Goal: Book appointment/travel/reservation

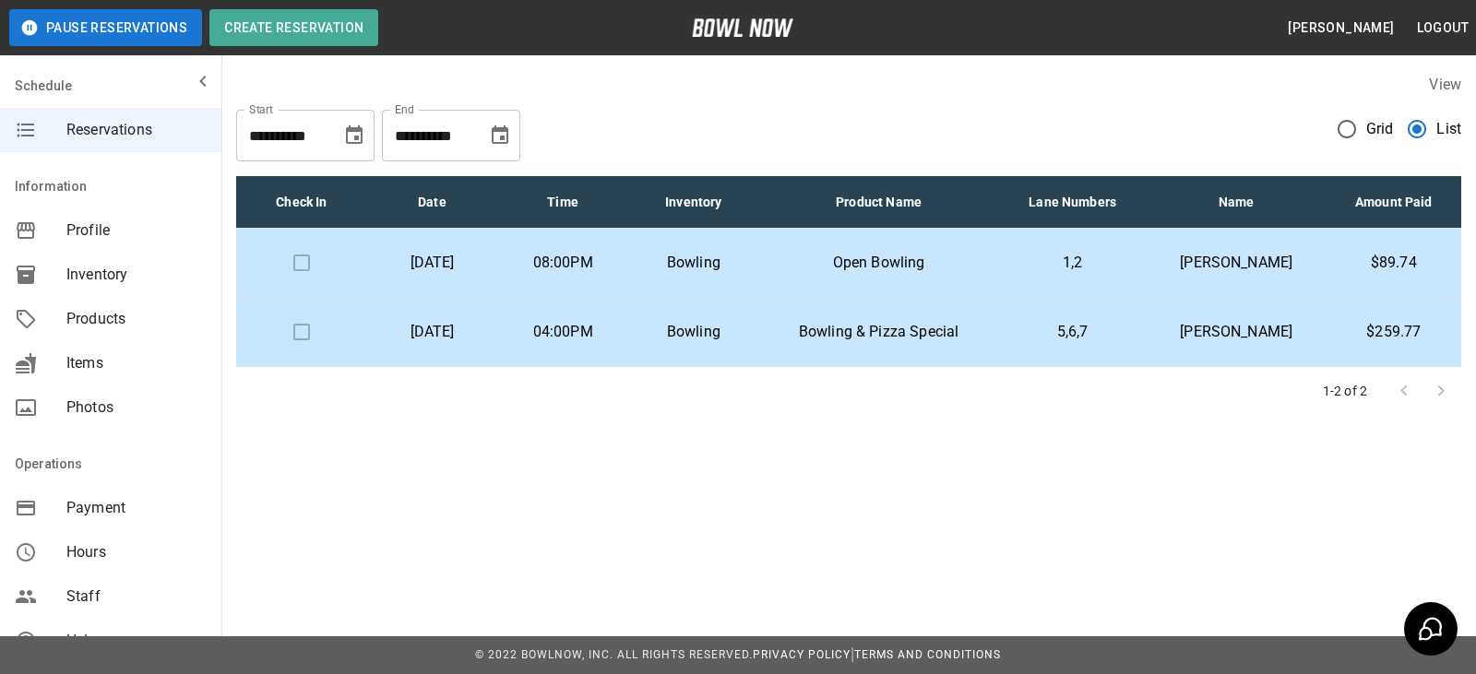
click at [814, 260] on td "Open Bowling" at bounding box center [879, 263] width 240 height 69
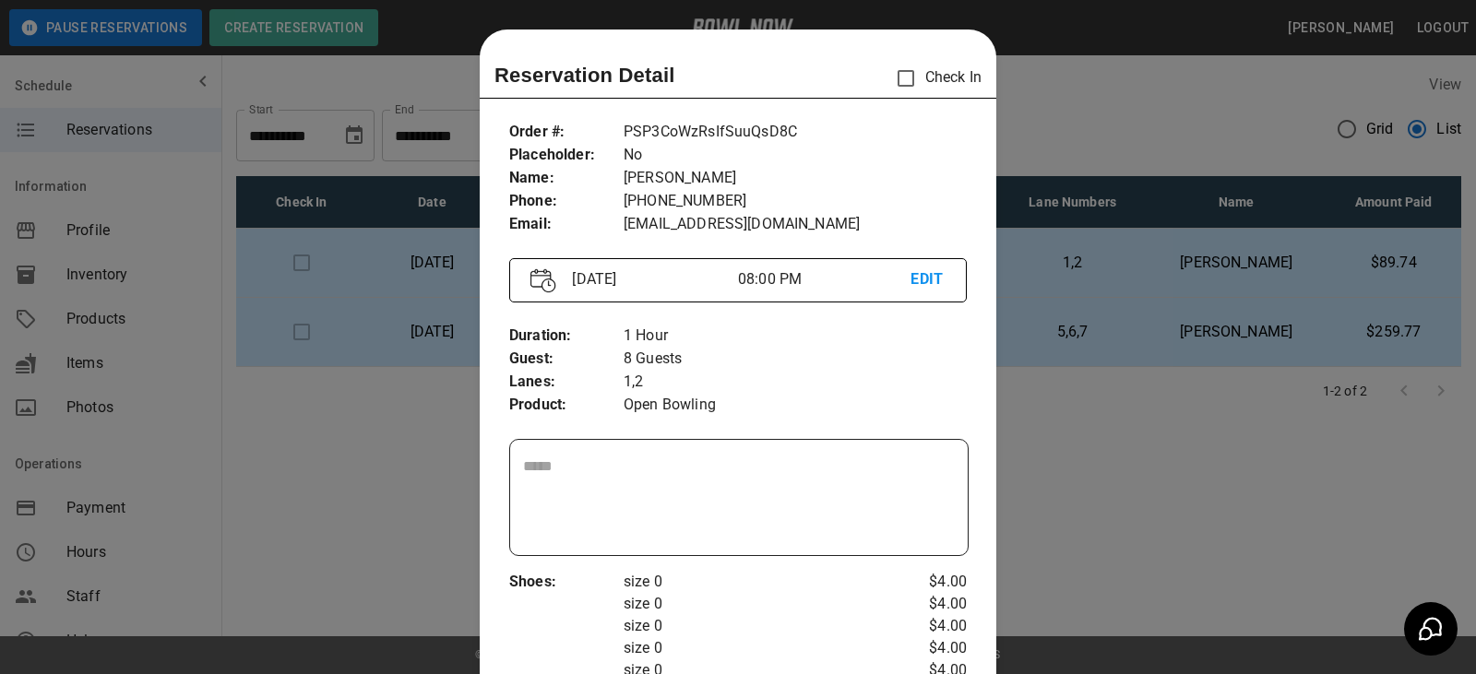
scroll to position [30, 0]
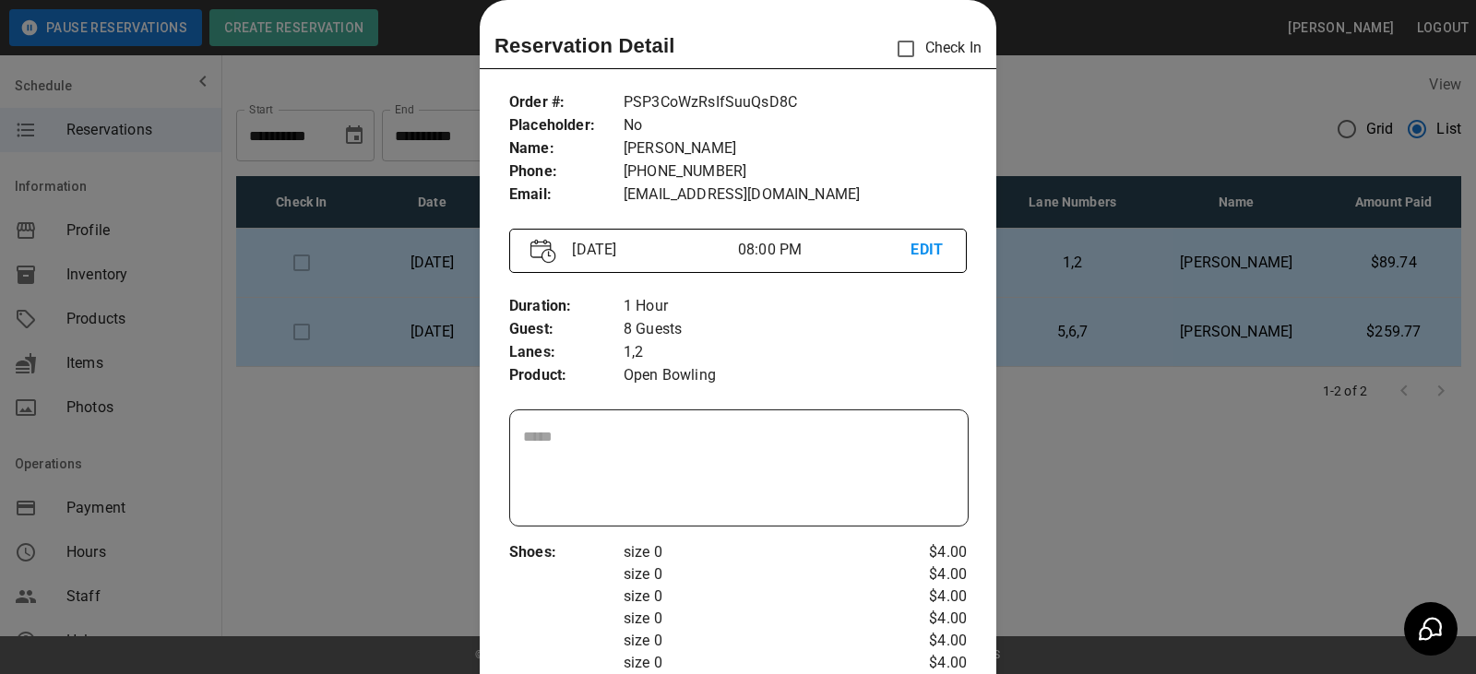
click at [1090, 180] on div at bounding box center [738, 337] width 1476 height 674
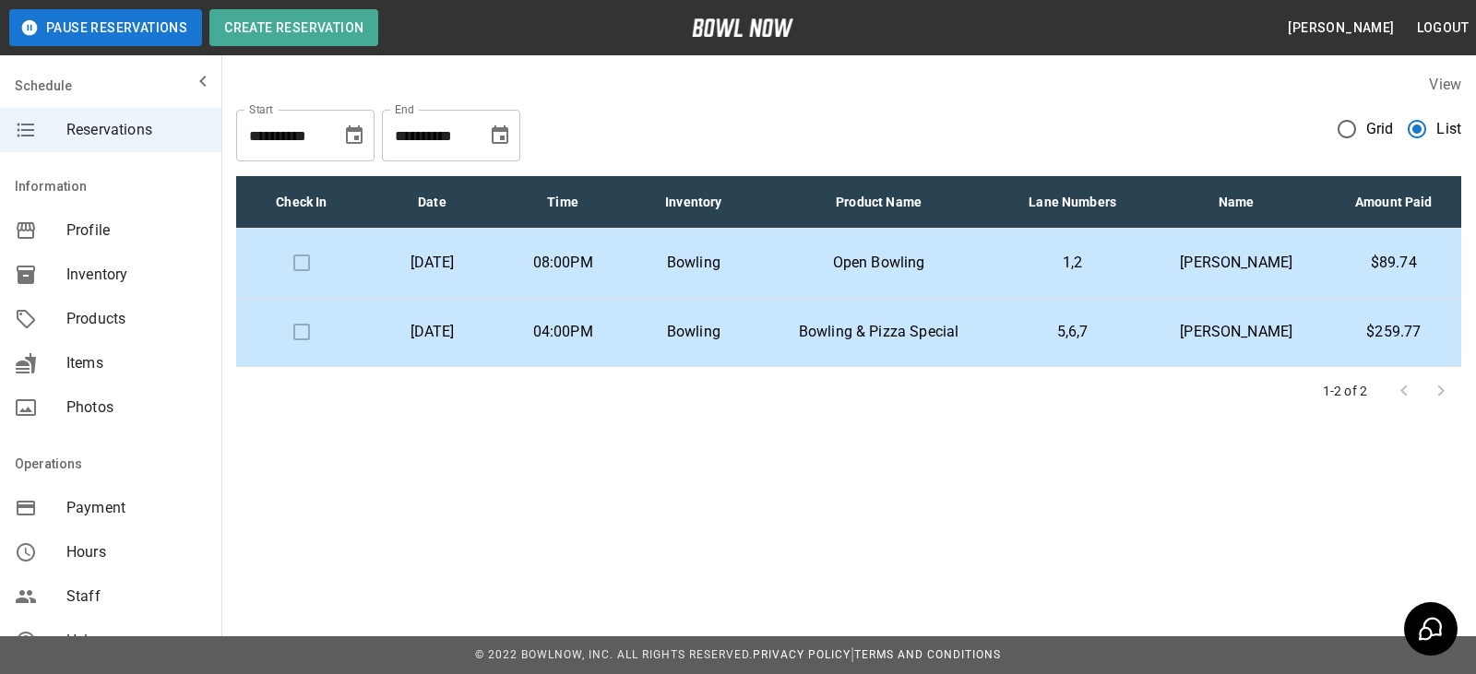
click at [565, 250] on td "08:00PM" at bounding box center [562, 263] width 131 height 69
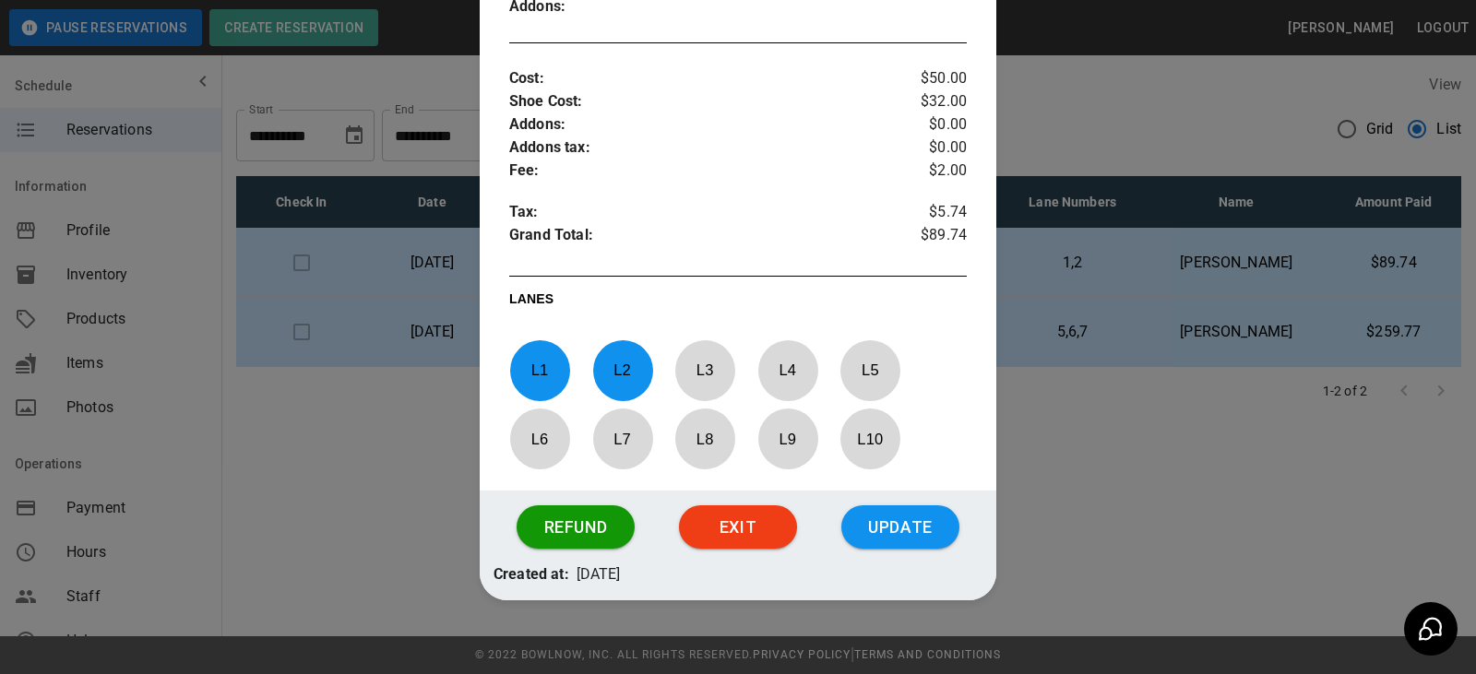
scroll to position [820, 0]
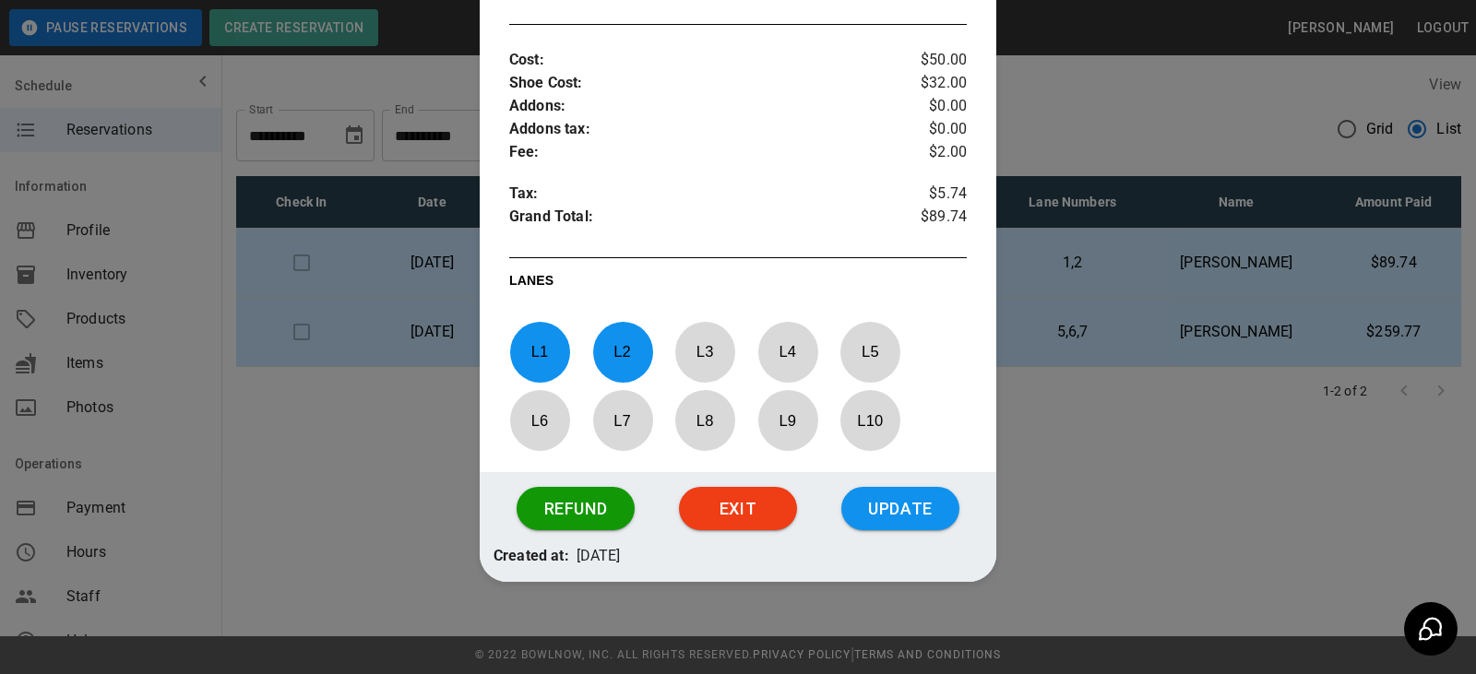
click at [1268, 270] on div at bounding box center [738, 337] width 1476 height 674
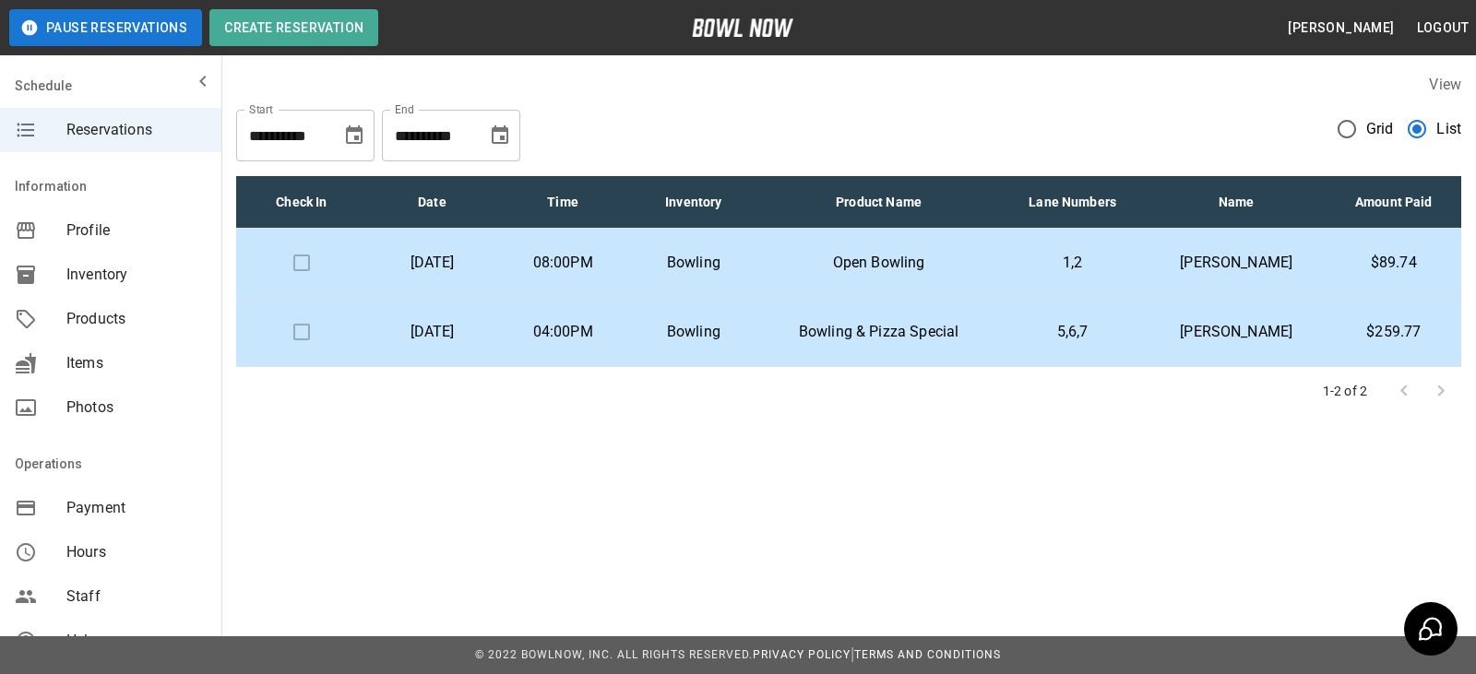
drag, startPoint x: 515, startPoint y: 244, endPoint x: 453, endPoint y: 245, distance: 61.8
click at [453, 245] on td "[DATE]" at bounding box center [432, 263] width 131 height 69
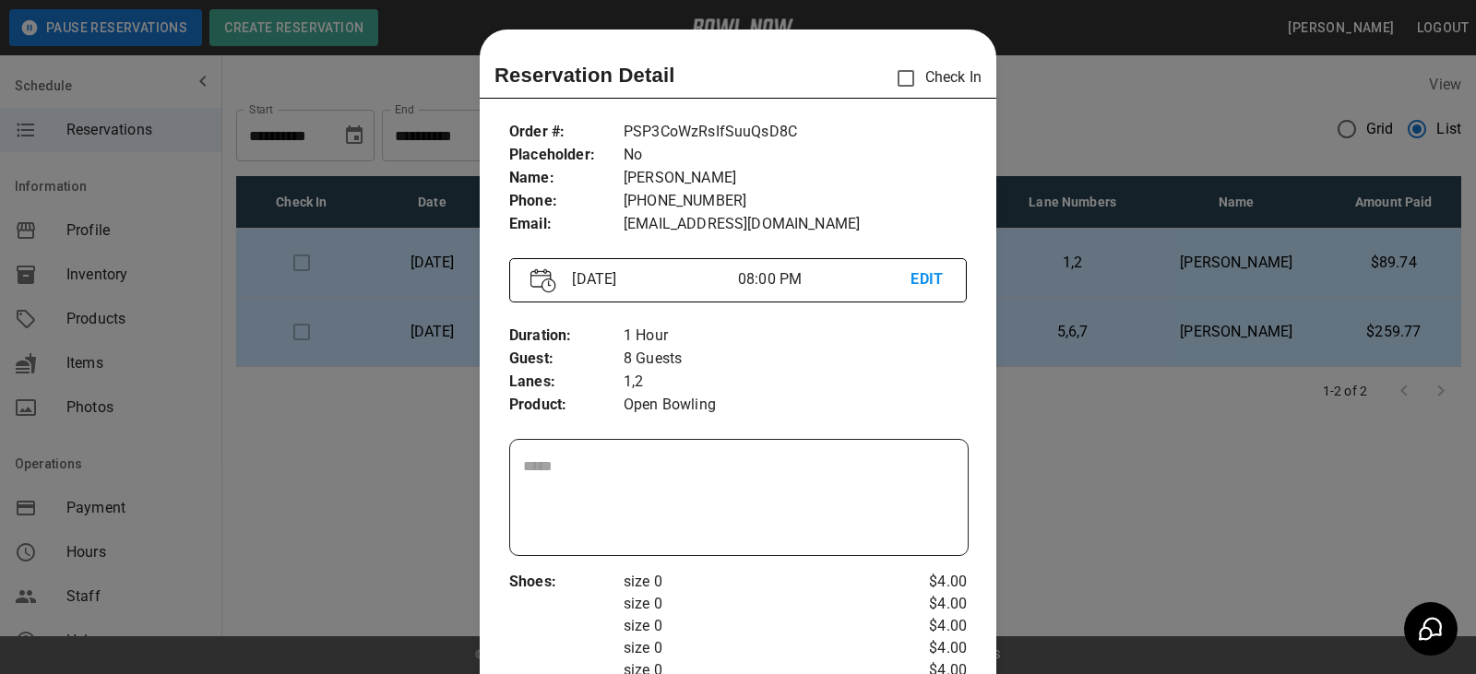
scroll to position [30, 0]
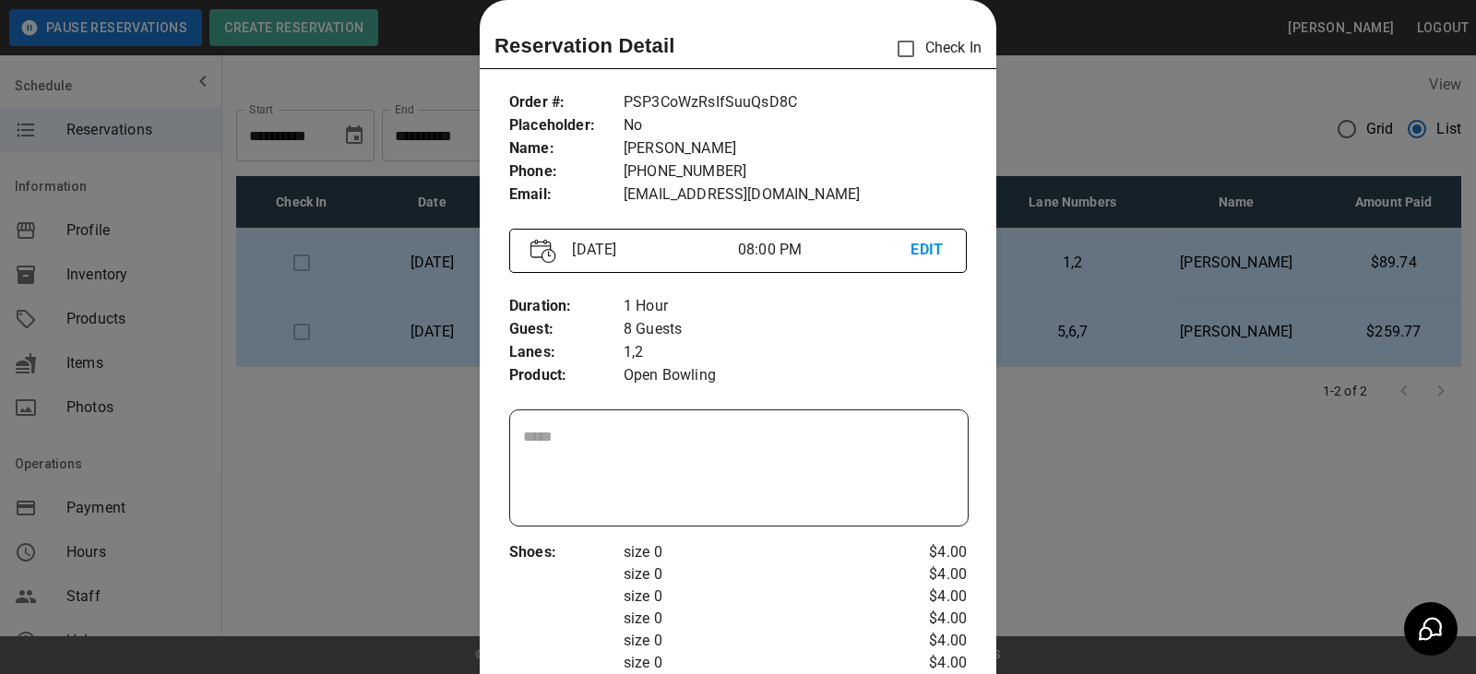
click at [1202, 320] on div at bounding box center [738, 337] width 1476 height 674
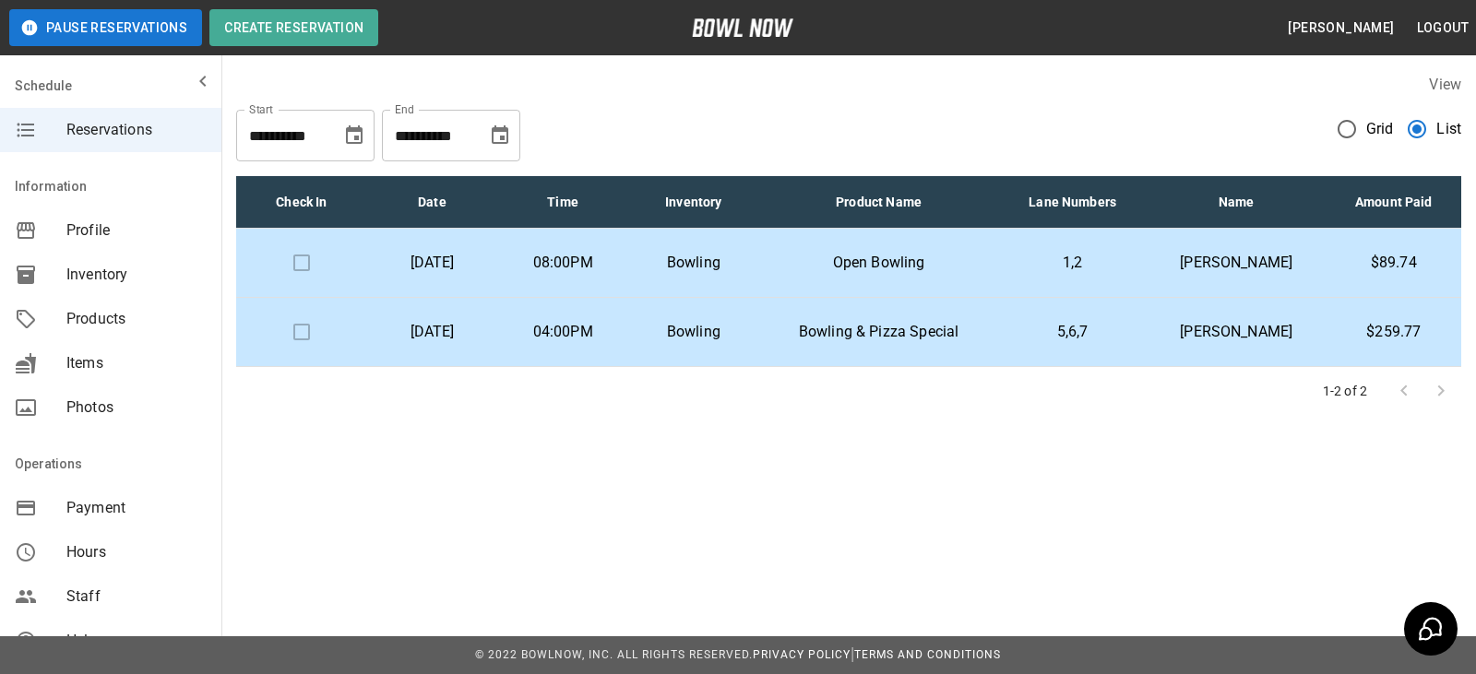
click at [1324, 245] on td "[PERSON_NAME]" at bounding box center [1237, 263] width 180 height 69
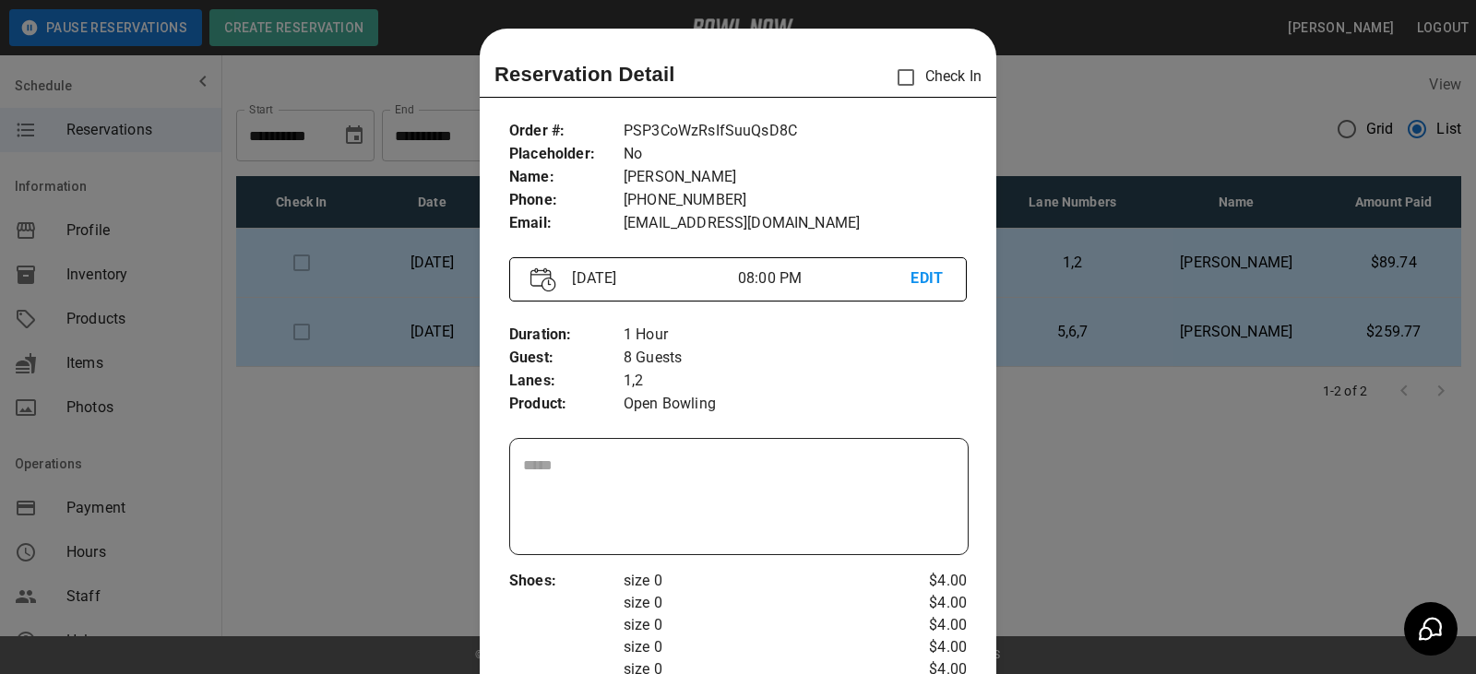
scroll to position [0, 0]
click at [1024, 151] on div at bounding box center [738, 337] width 1476 height 674
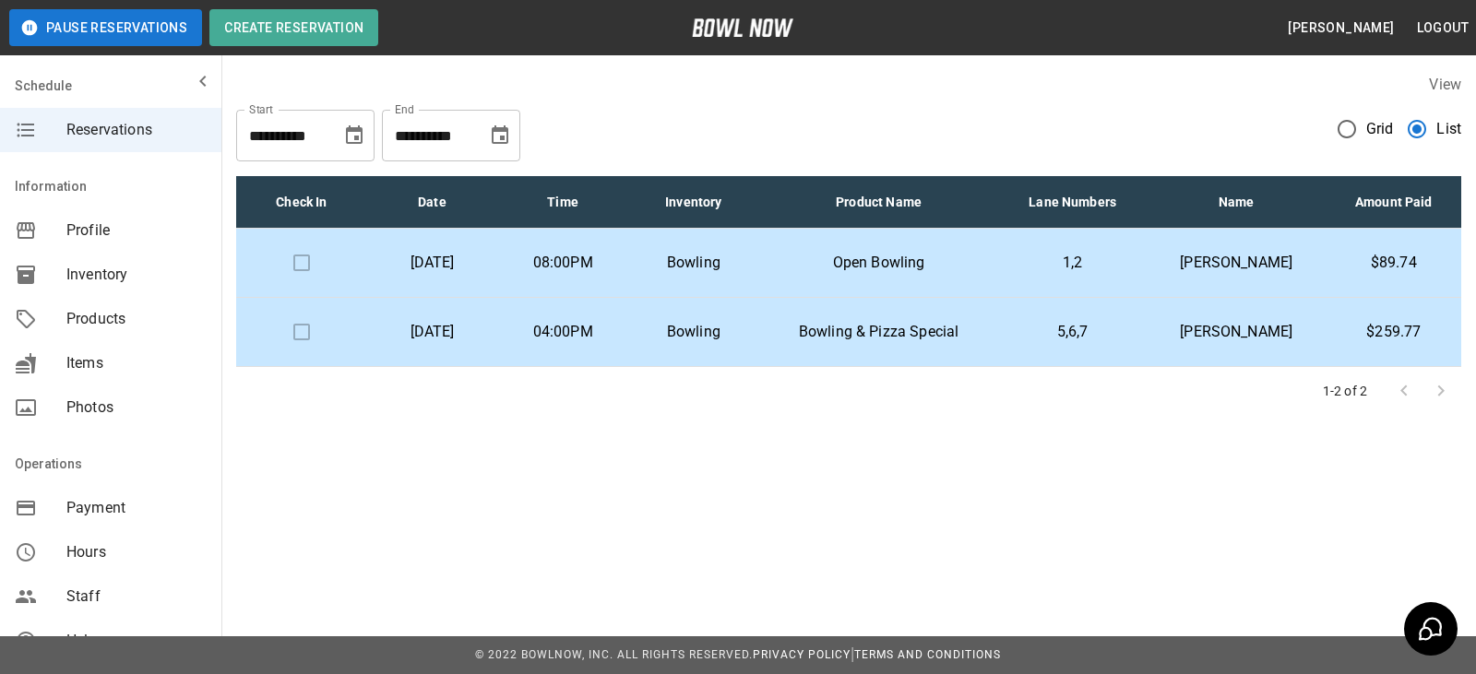
click at [498, 276] on td "[DATE]" at bounding box center [432, 263] width 131 height 69
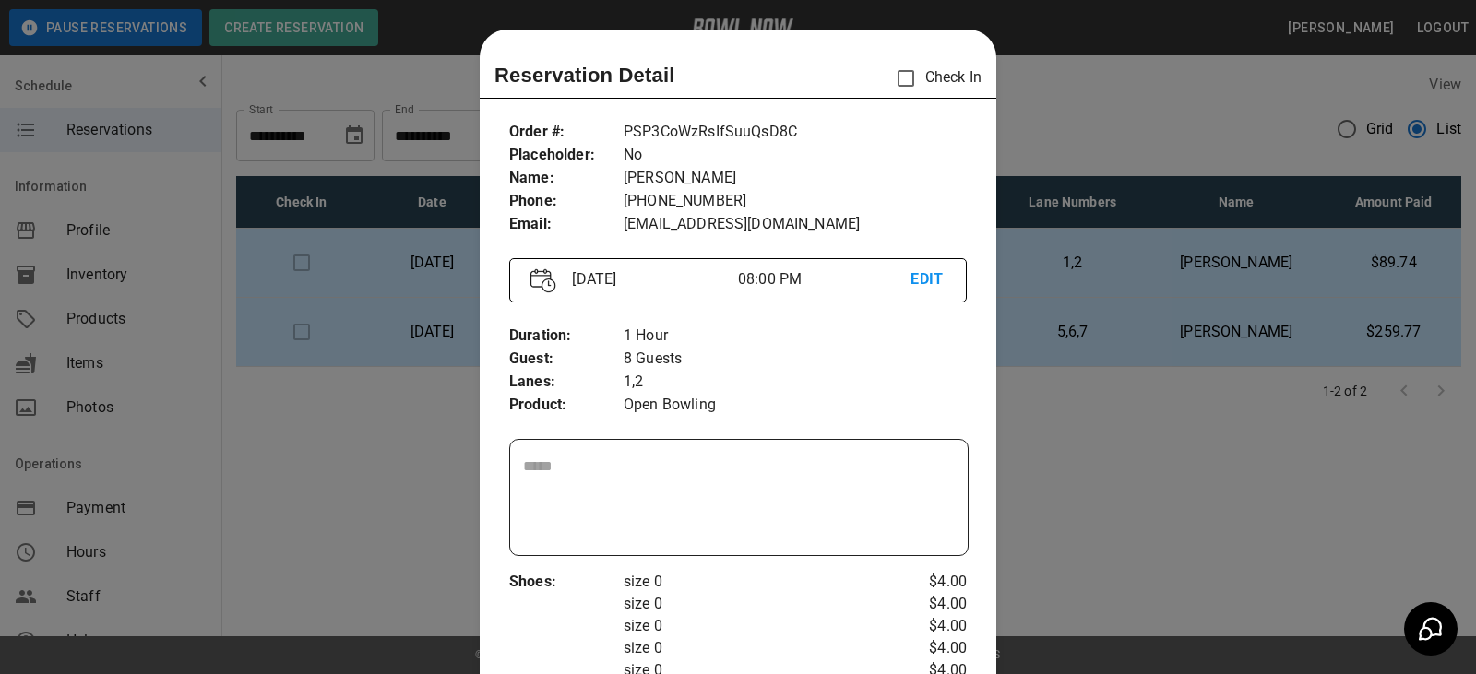
scroll to position [30, 0]
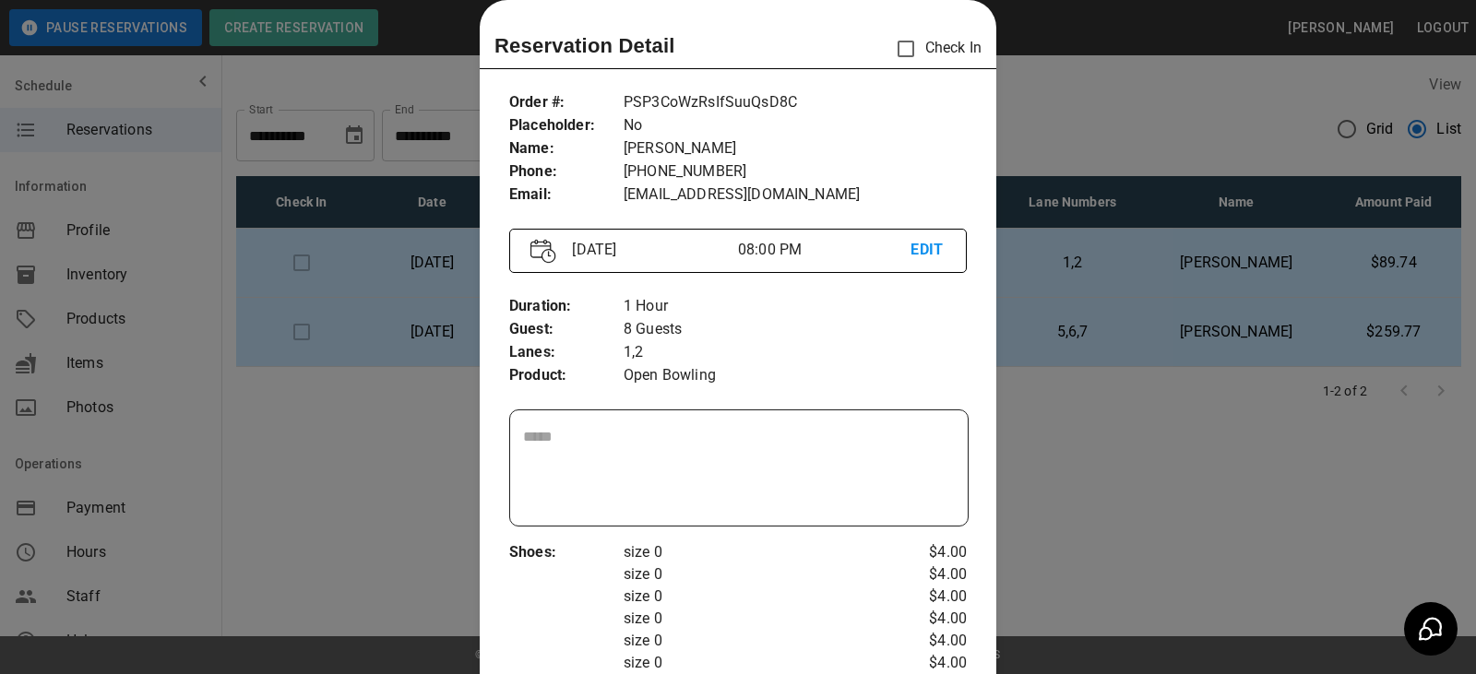
click at [1107, 615] on div at bounding box center [738, 337] width 1476 height 674
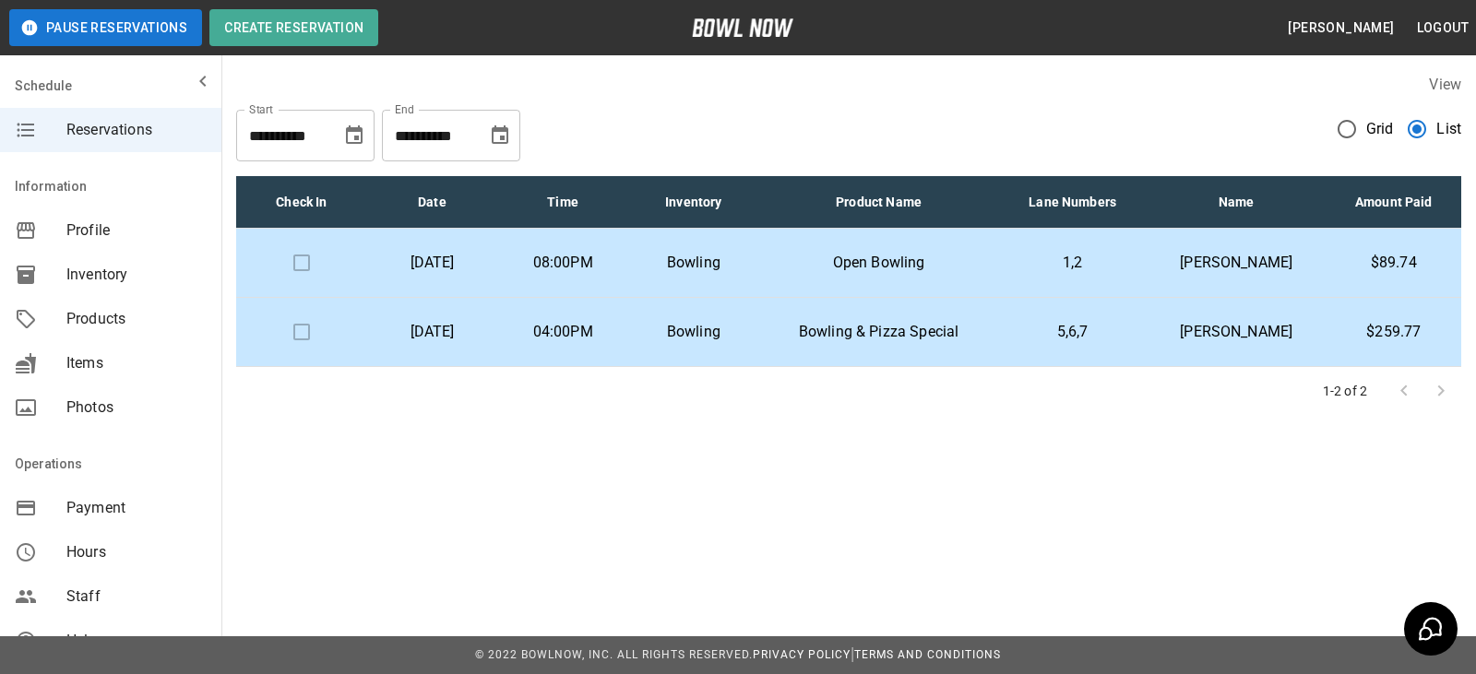
click at [453, 270] on p "[DATE]" at bounding box center [432, 263] width 101 height 22
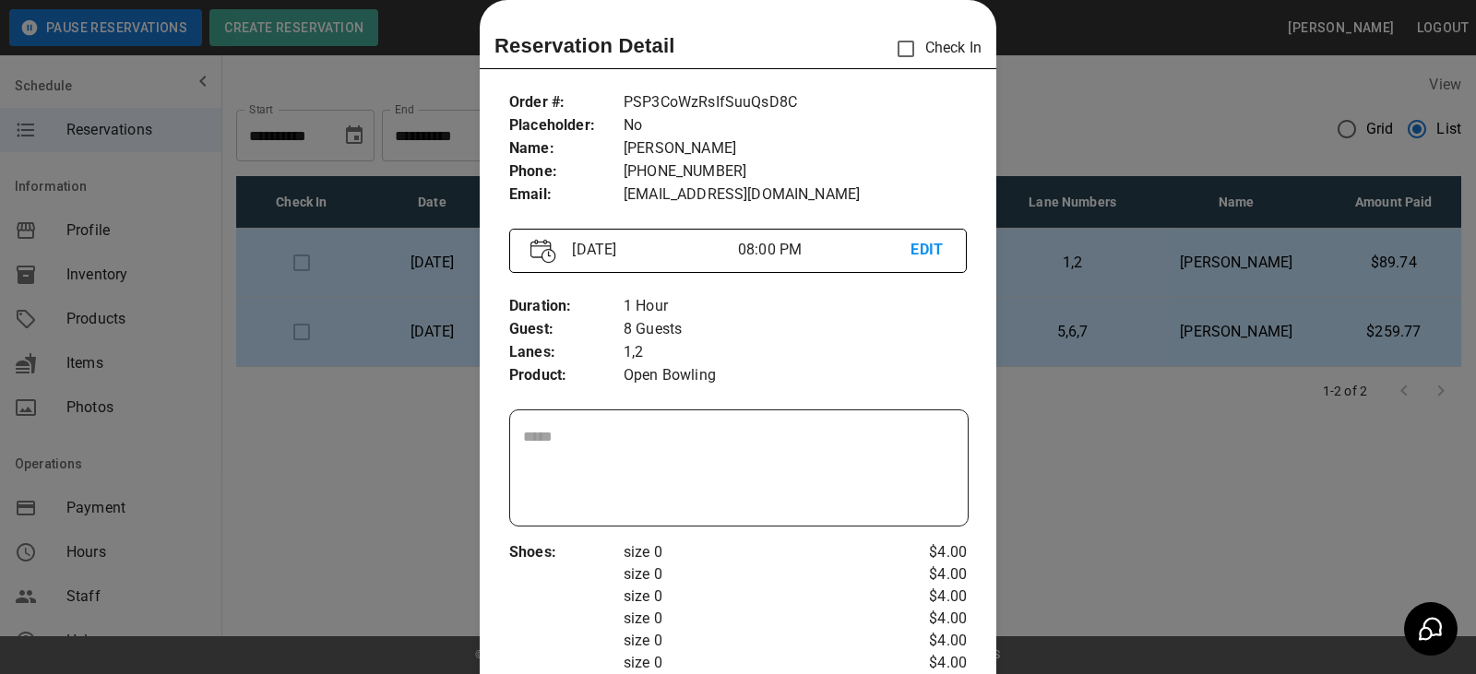
click at [1176, 111] on div at bounding box center [738, 337] width 1476 height 674
